Goal: Find contact information: Find contact information

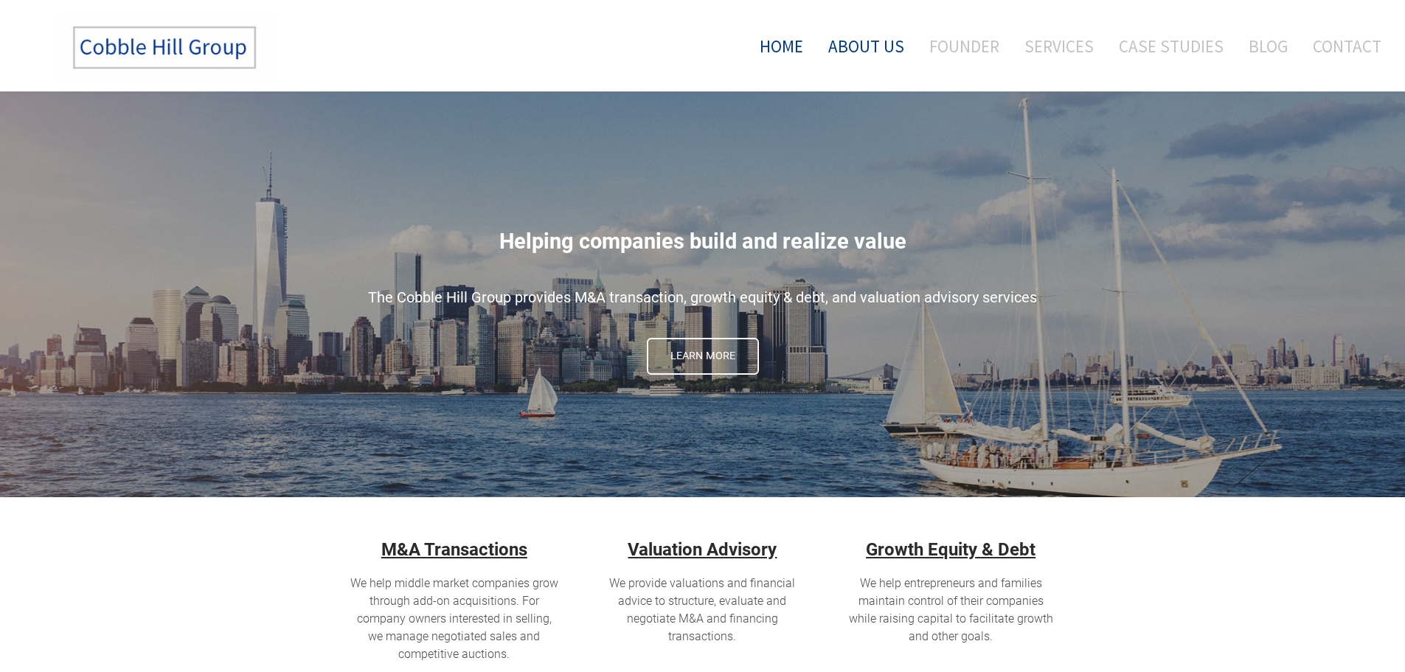
click at [853, 46] on link "About Us" at bounding box center [866, 45] width 98 height 61
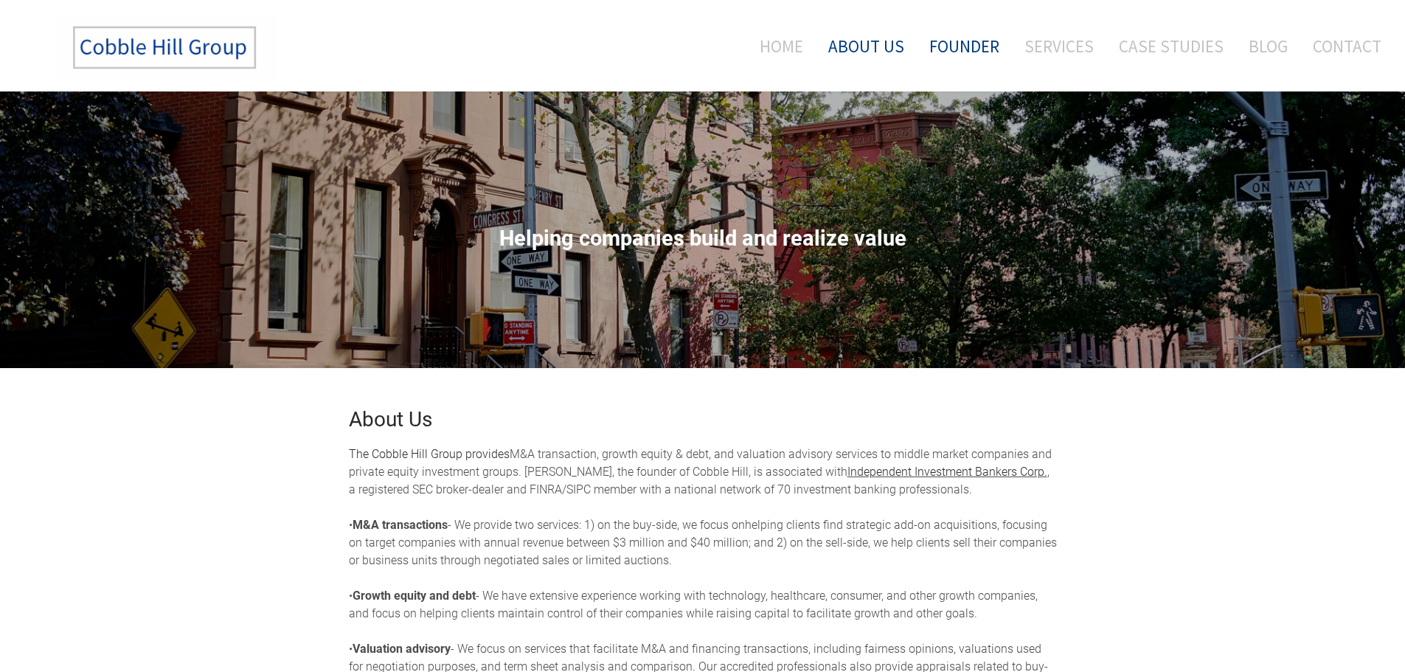
click at [952, 36] on link "Founder" at bounding box center [964, 45] width 92 height 61
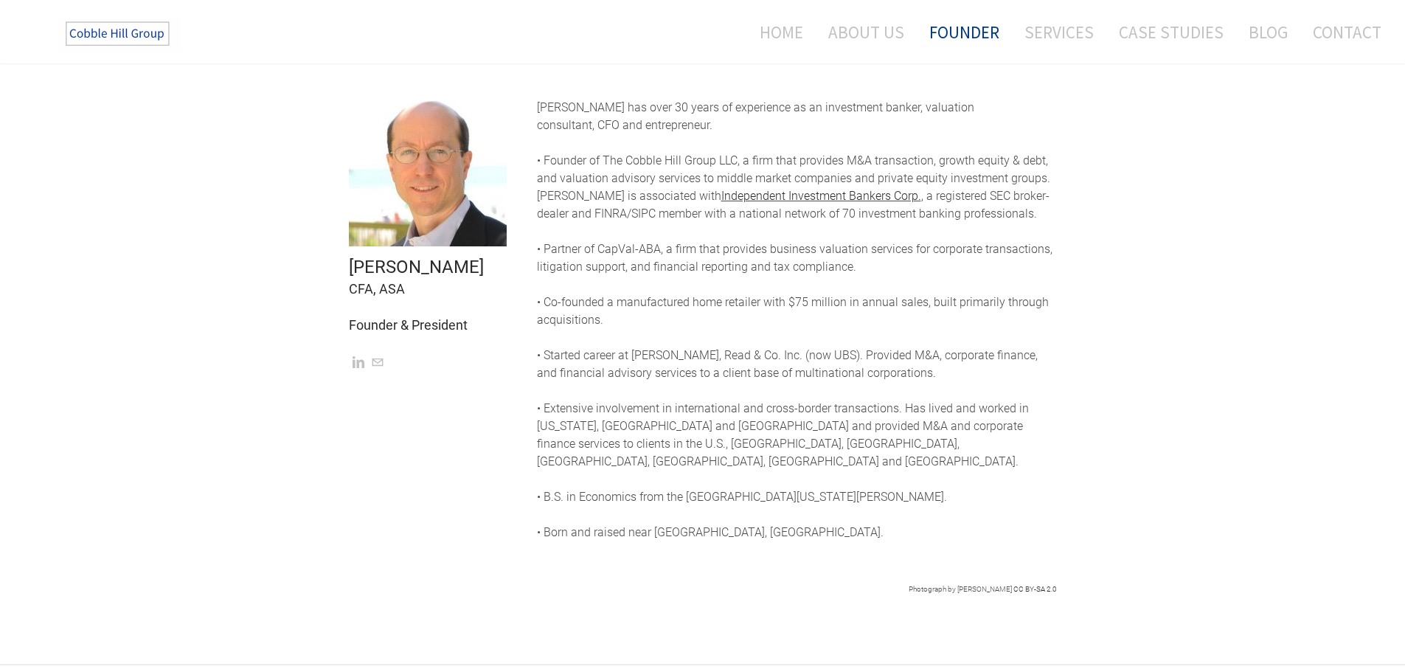
scroll to position [369, 0]
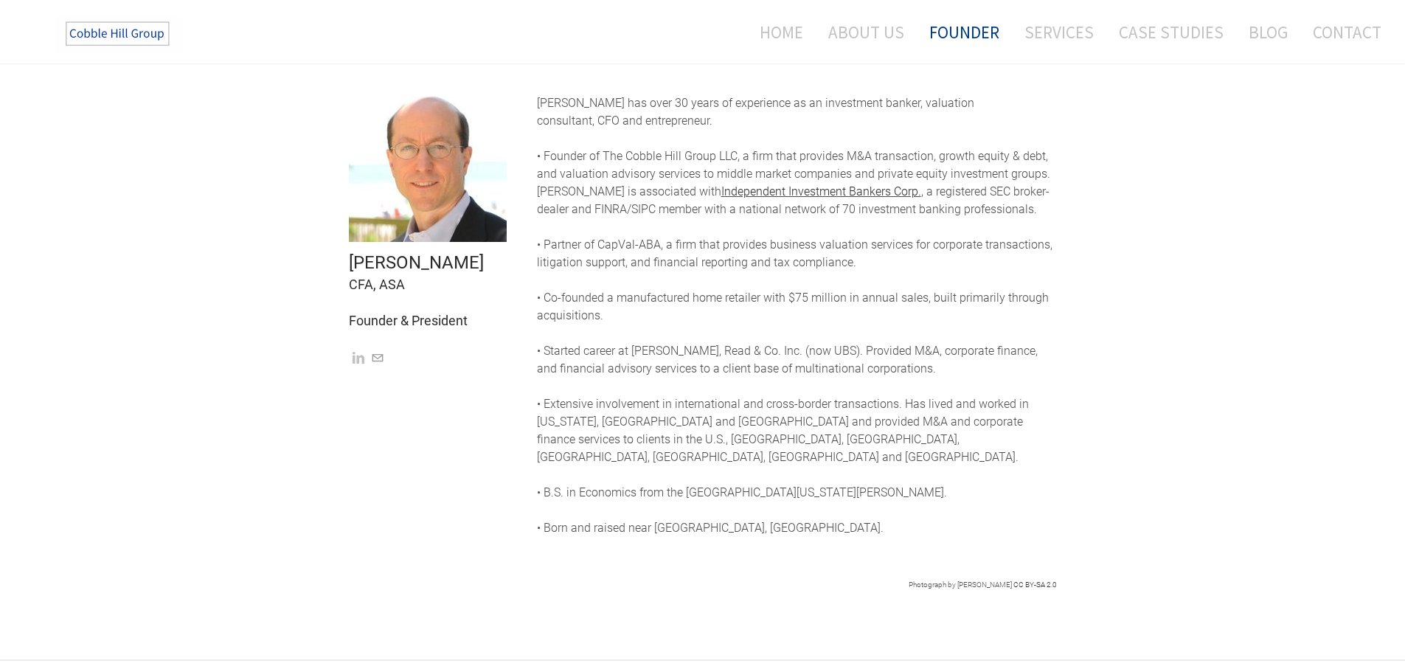
click at [380, 357] on link "Mail" at bounding box center [378, 358] width 12 height 14
click at [380, 356] on link "Mail" at bounding box center [378, 358] width 12 height 14
drag, startPoint x: 345, startPoint y: 260, endPoint x: 463, endPoint y: 265, distance: 118.1
click at [463, 265] on td "[PERSON_NAME] CFA, ASA Founder & President" at bounding box center [432, 317] width 188 height 480
copy font "[PERSON_NAME]"
